Goal: Check status: Check status

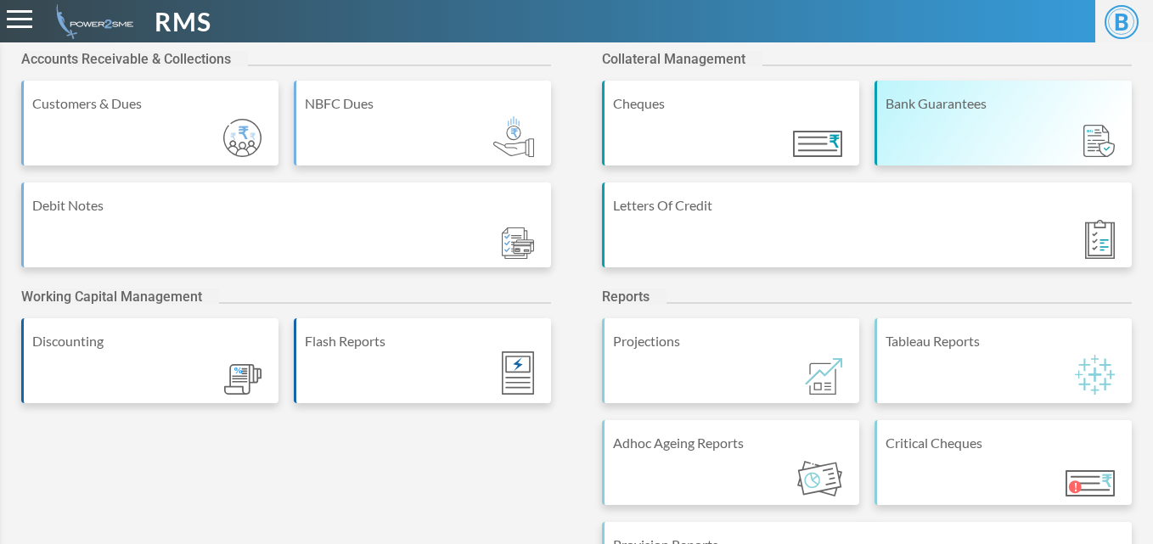
click at [940, 110] on div "Bank Guarantees" at bounding box center [1005, 103] width 238 height 20
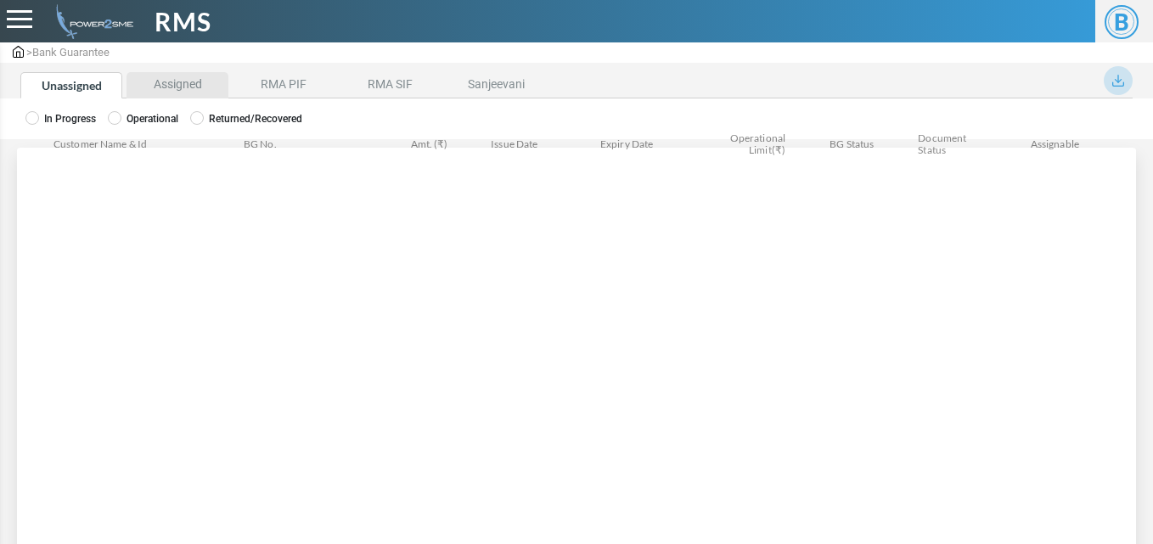
click at [171, 89] on li "Assigned" at bounding box center [178, 85] width 102 height 26
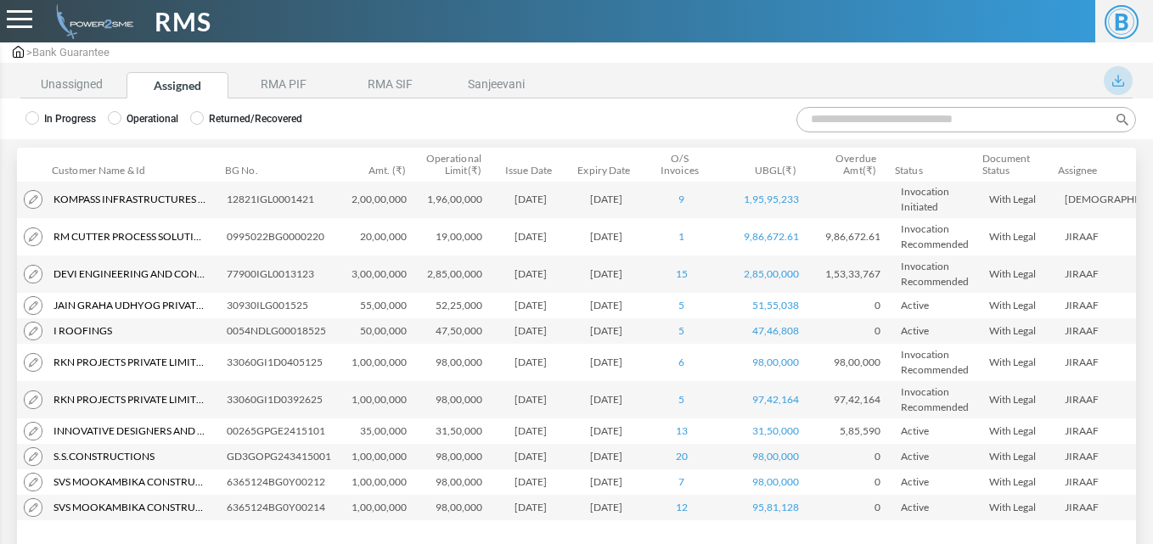
click at [809, 120] on input "Search:" at bounding box center [967, 119] width 340 height 25
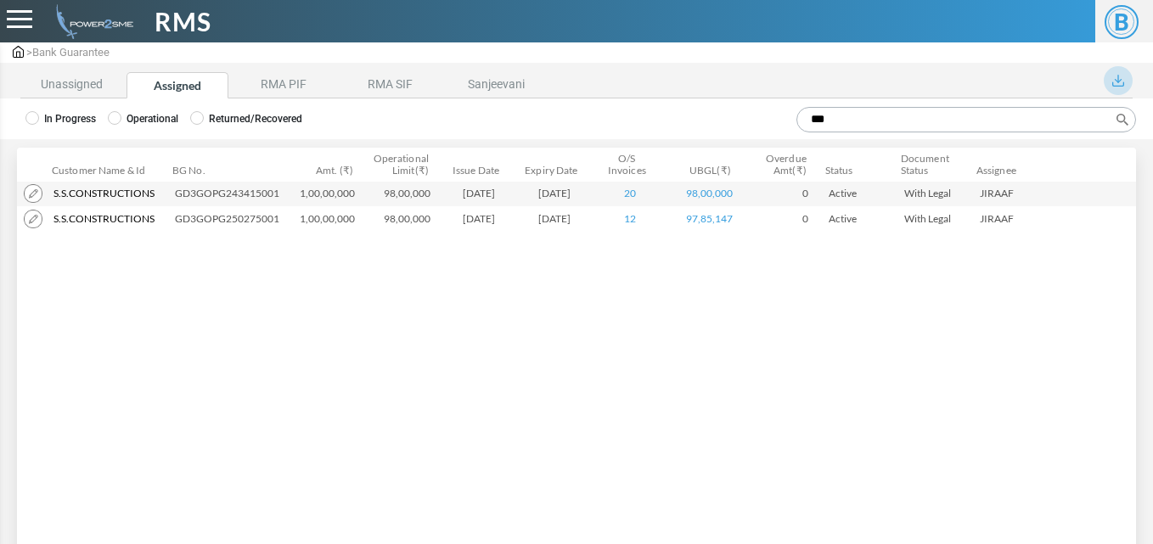
type input "***"
click at [34, 195] on img at bounding box center [33, 193] width 19 height 19
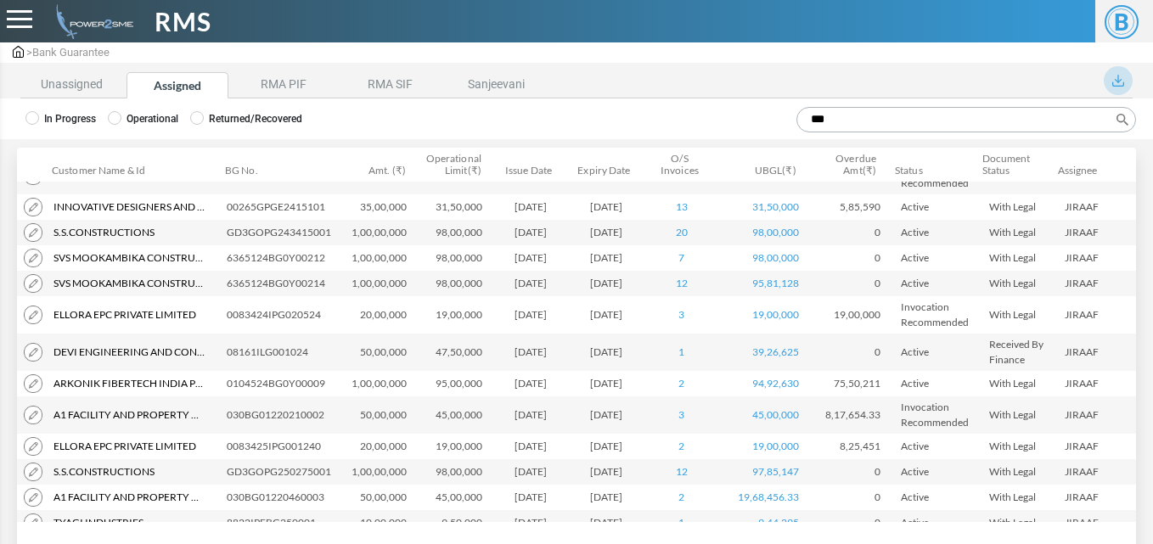
scroll to position [232, 0]
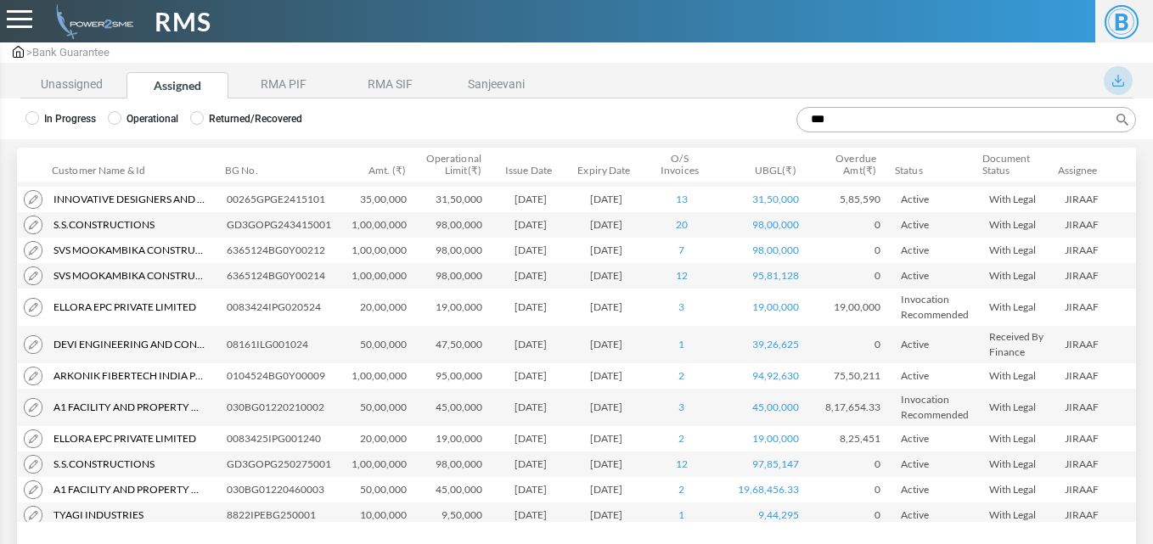
click at [841, 120] on input "***" at bounding box center [967, 119] width 340 height 25
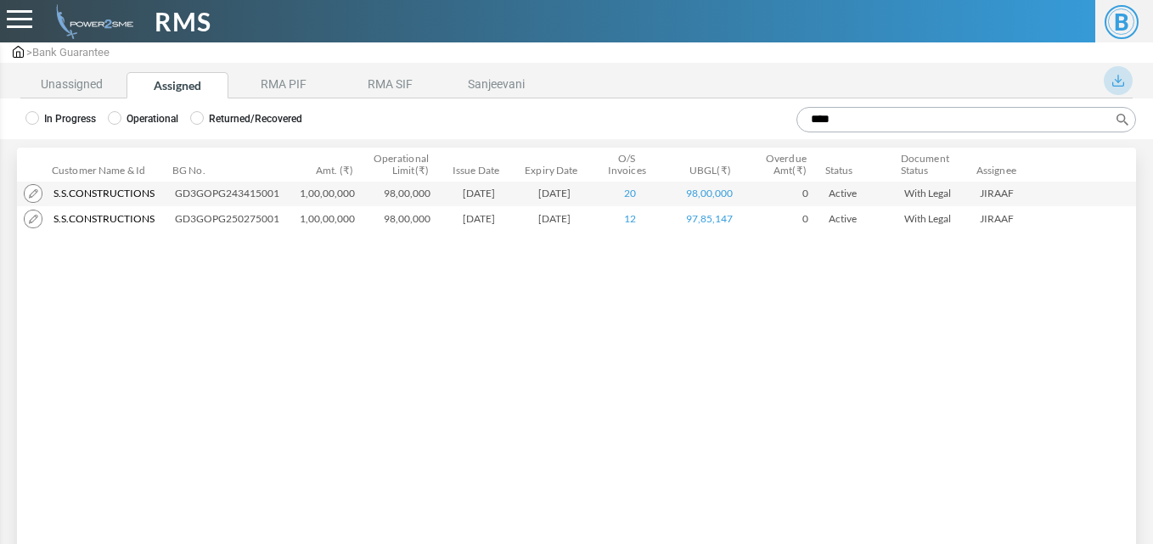
scroll to position [0, 0]
type input "***"
click at [628, 195] on link "20" at bounding box center [630, 193] width 12 height 13
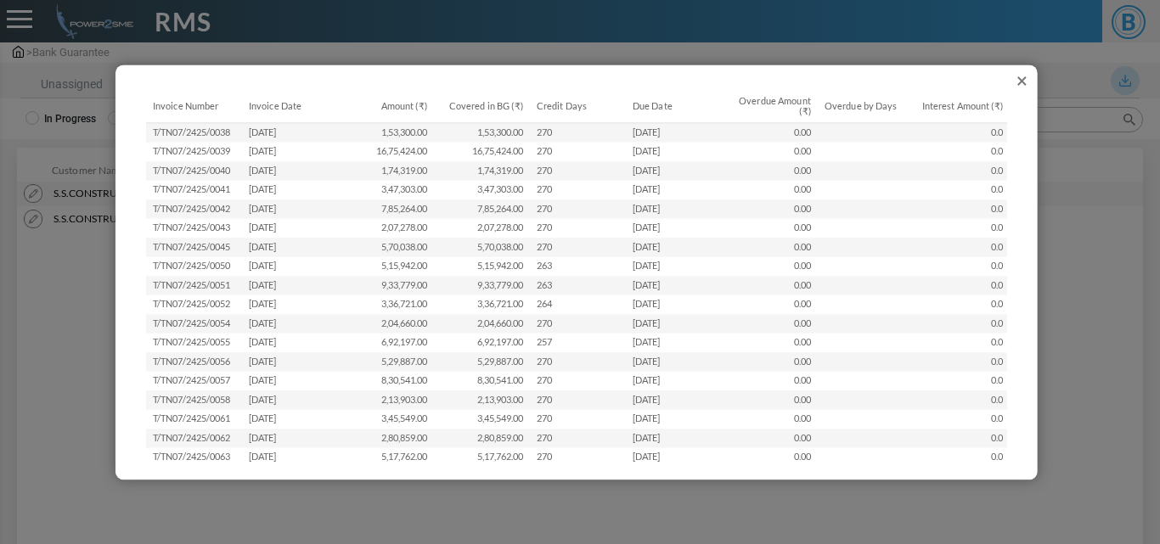
click at [1024, 82] on button "×" at bounding box center [1021, 80] width 25 height 25
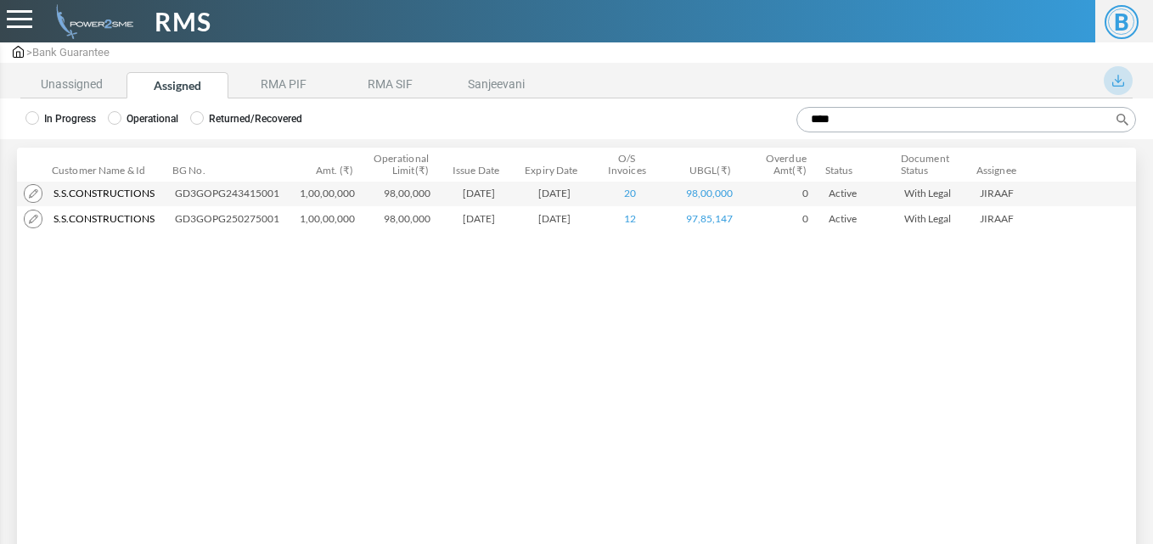
click at [627, 219] on link "12" at bounding box center [630, 218] width 12 height 13
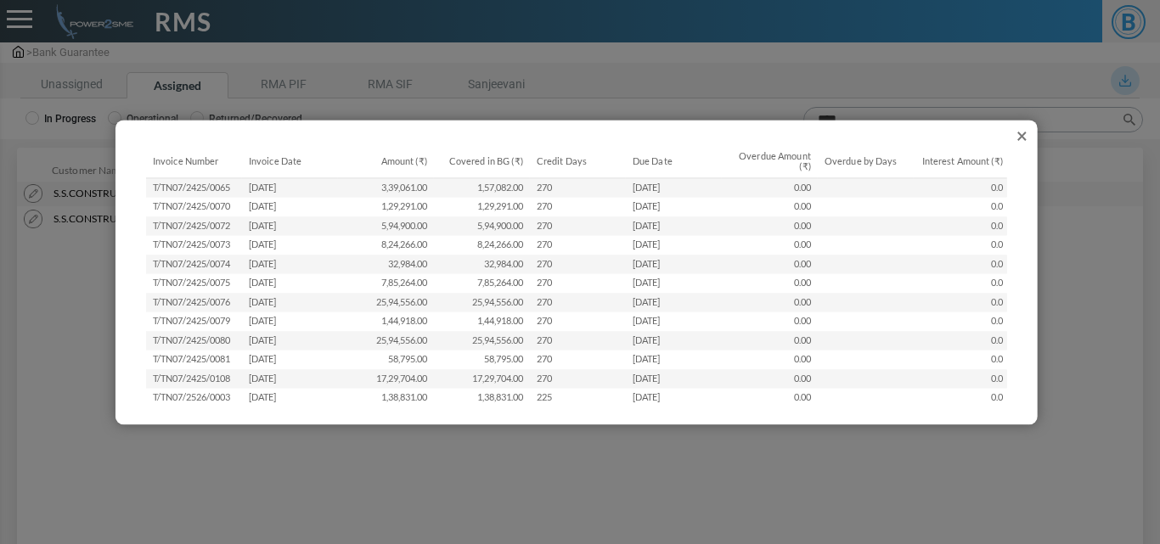
click at [684, 193] on td "[DATE]" at bounding box center [674, 188] width 96 height 20
click at [1020, 137] on div "Invoice Number Invoice Date Amount (₹) Covered in BG (₹) Credit Days Due Date O…" at bounding box center [577, 272] width 888 height 271
click at [1024, 135] on button "×" at bounding box center [1021, 135] width 25 height 25
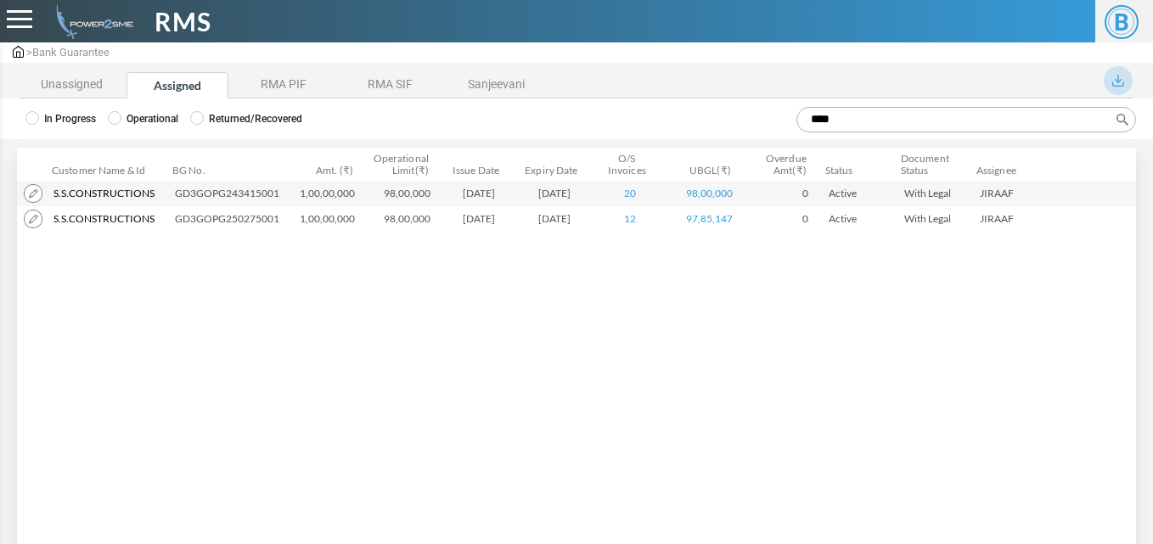
click at [626, 195] on link "20" at bounding box center [630, 193] width 12 height 13
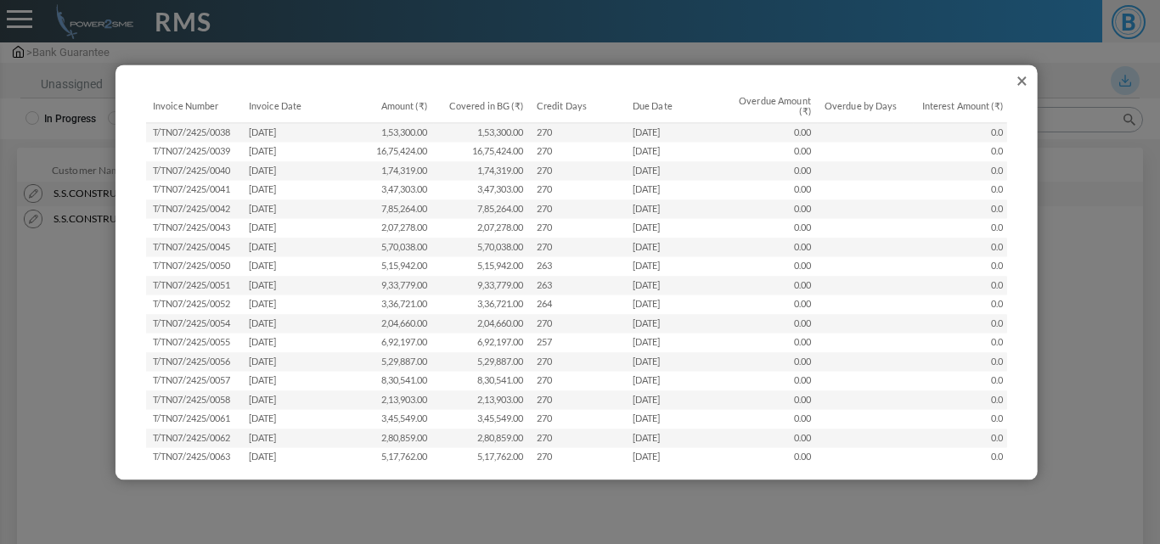
click at [1019, 72] on button "×" at bounding box center [1021, 80] width 25 height 25
